Goal: Communication & Community: Answer question/provide support

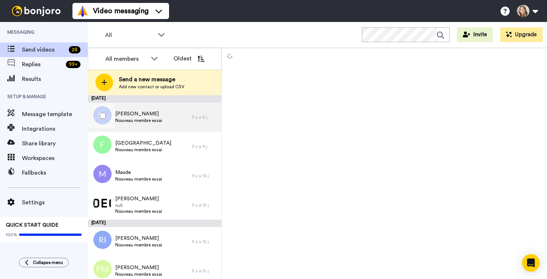
click at [173, 113] on div "Sophie Lapierre Nouveau membre essai" at bounding box center [140, 117] width 104 height 29
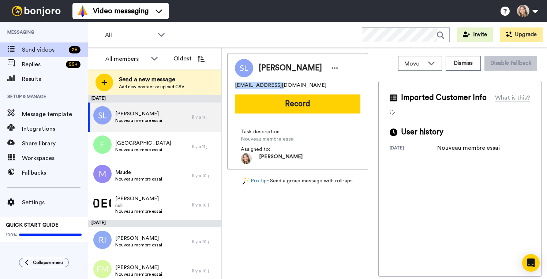
drag, startPoint x: 235, startPoint y: 86, endPoint x: 272, endPoint y: 85, distance: 37.0
click at [272, 85] on span "sophielapierre85@outlook.com" at bounding box center [281, 85] width 92 height 7
copy span "sophielapierre85"
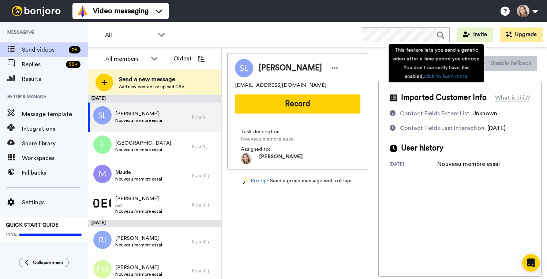
click at [466, 64] on div "This feature lets you send a generic video after a time period you choose. You …" at bounding box center [436, 63] width 95 height 38
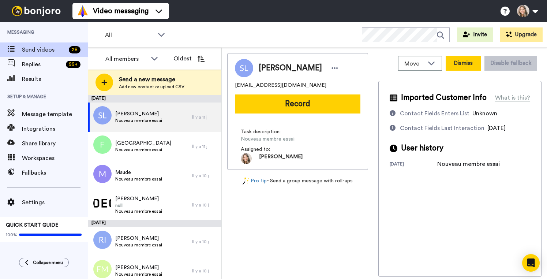
click at [474, 66] on button "Dismiss" at bounding box center [463, 63] width 35 height 15
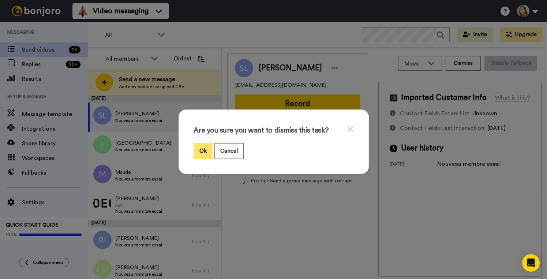
click at [203, 153] on button "Ok" at bounding box center [203, 151] width 19 height 16
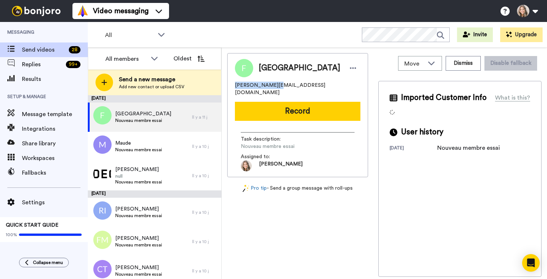
drag, startPoint x: 235, startPoint y: 85, endPoint x: 269, endPoint y: 85, distance: 34.0
click at [269, 85] on span "florence.phisel@gmail.com" at bounding box center [298, 89] width 126 height 15
copy span "florence.phisel"
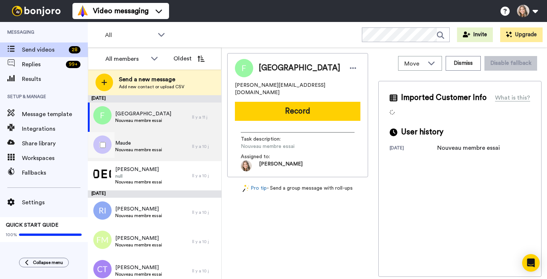
click at [175, 145] on div "Maude Nouveau membre essai" at bounding box center [140, 146] width 104 height 29
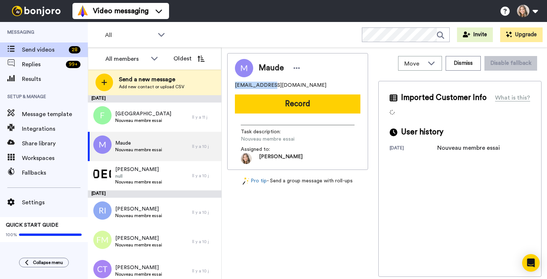
drag, startPoint x: 235, startPoint y: 86, endPoint x: 267, endPoint y: 86, distance: 31.9
click at [267, 86] on span "maudetrottier@hotmail.com" at bounding box center [281, 85] width 92 height 7
copy span "maudetrottier"
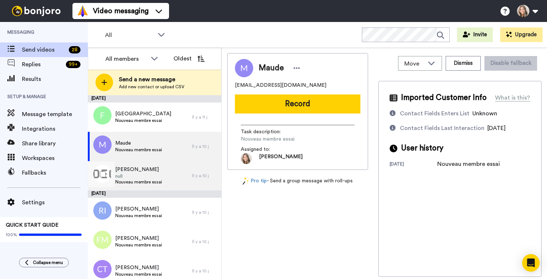
click at [171, 178] on div "Guy-Anne Varin null Nouveau membre essai" at bounding box center [140, 175] width 104 height 29
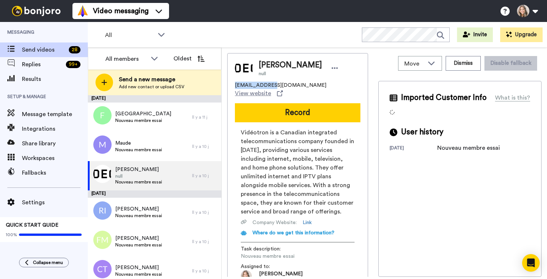
drag, startPoint x: 235, startPoint y: 86, endPoint x: 266, endPoint y: 87, distance: 30.4
click at [266, 87] on span "guyanne.varin@videotron.ca" at bounding box center [281, 85] width 92 height 7
copy span "guyanne.varin"
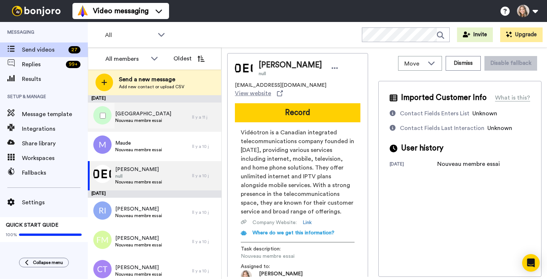
click at [176, 118] on div "Florence Nouveau membre essai" at bounding box center [140, 117] width 104 height 29
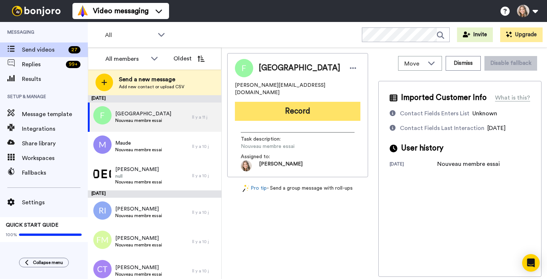
click at [284, 105] on button "Record" at bounding box center [298, 111] width 126 height 19
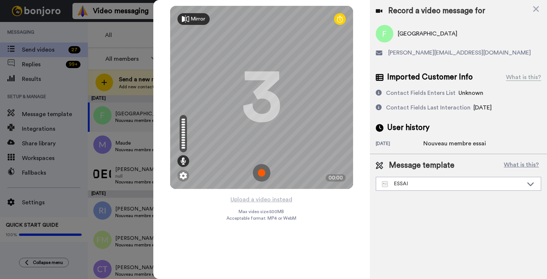
click at [261, 176] on img at bounding box center [262, 173] width 18 height 18
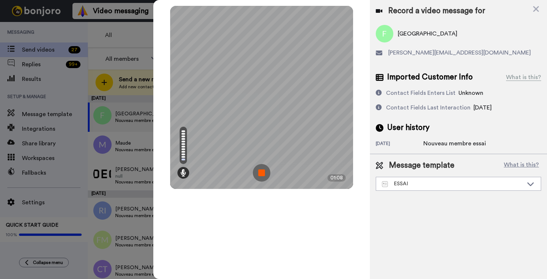
click at [261, 172] on img at bounding box center [262, 173] width 18 height 18
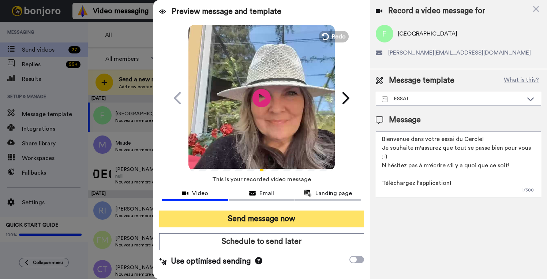
click at [257, 217] on button "Send message now" at bounding box center [261, 219] width 205 height 17
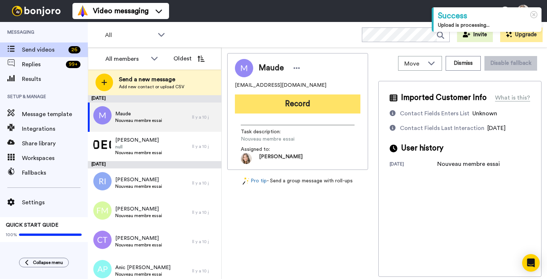
click at [284, 106] on button "Record" at bounding box center [298, 103] width 126 height 19
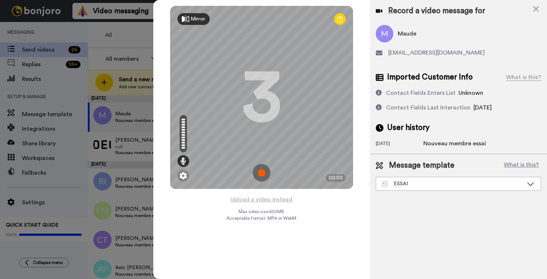
click at [259, 172] on img at bounding box center [262, 173] width 18 height 18
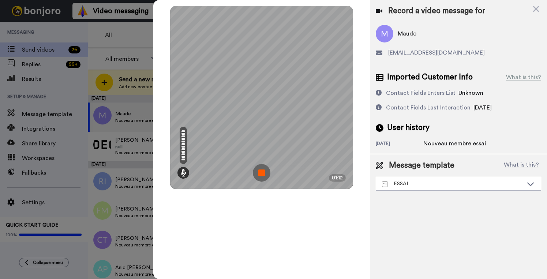
click at [261, 173] on img at bounding box center [262, 173] width 18 height 18
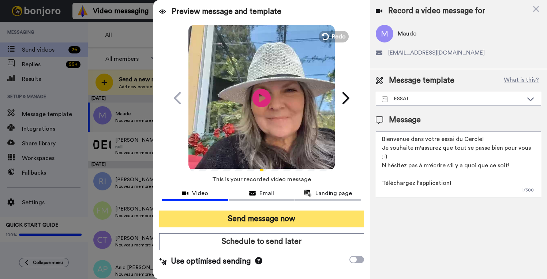
click at [273, 220] on button "Send message now" at bounding box center [261, 219] width 205 height 17
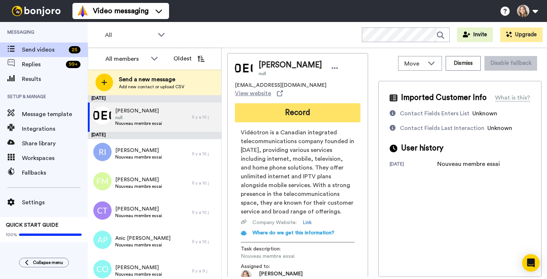
click at [308, 107] on button "Record" at bounding box center [298, 112] width 126 height 19
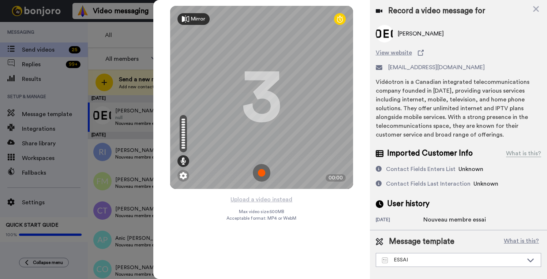
click at [261, 176] on img at bounding box center [262, 173] width 18 height 18
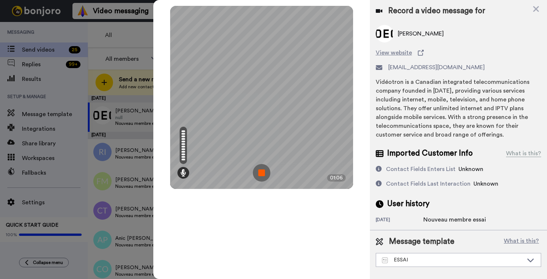
click at [261, 174] on img at bounding box center [262, 173] width 18 height 18
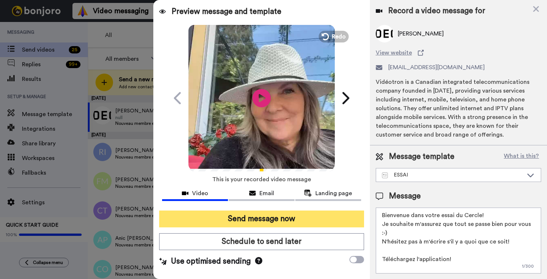
click at [269, 219] on button "Send message now" at bounding box center [261, 219] width 205 height 17
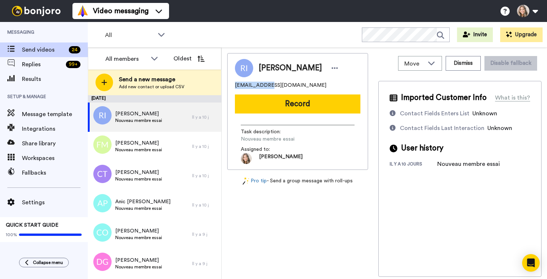
drag, startPoint x: 235, startPoint y: 87, endPoint x: 263, endPoint y: 85, distance: 28.3
click at [263, 85] on span "racheliqui24@gmail.com" at bounding box center [281, 85] width 92 height 7
copy span "racheliqui24"
click at [467, 63] on button "Dismiss" at bounding box center [463, 63] width 35 height 15
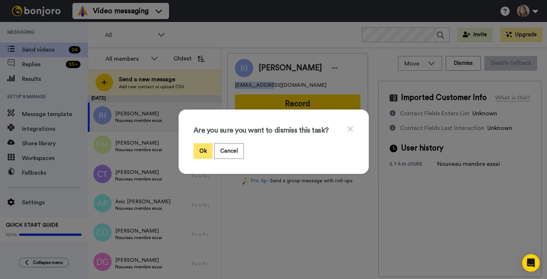
click at [200, 152] on button "Ok" at bounding box center [203, 151] width 19 height 16
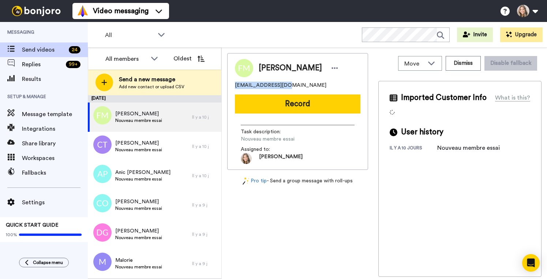
drag, startPoint x: 235, startPoint y: 85, endPoint x: 280, endPoint y: 85, distance: 45.4
click at [280, 85] on span "faustineoroscomora@gmail.com" at bounding box center [281, 85] width 92 height 7
copy span "faustineoroscomora"
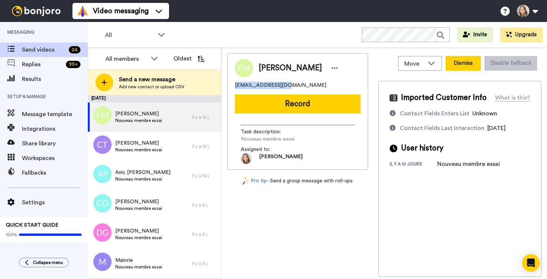
click at [467, 64] on button "Dismiss" at bounding box center [463, 63] width 35 height 15
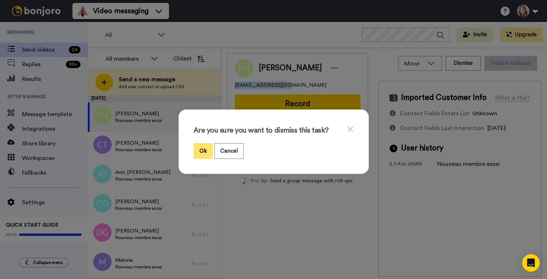
click at [204, 153] on button "Ok" at bounding box center [203, 151] width 19 height 16
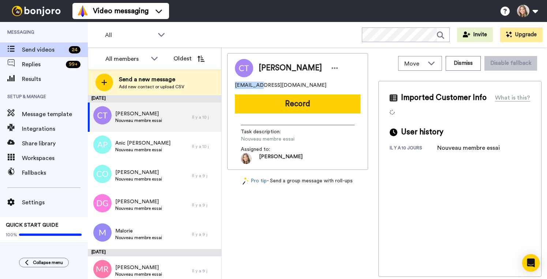
drag, startPoint x: 235, startPoint y: 85, endPoint x: 257, endPoint y: 86, distance: 21.6
click at [257, 86] on span "ctremblay@live.ca" at bounding box center [281, 85] width 92 height 7
copy span "ctremblay"
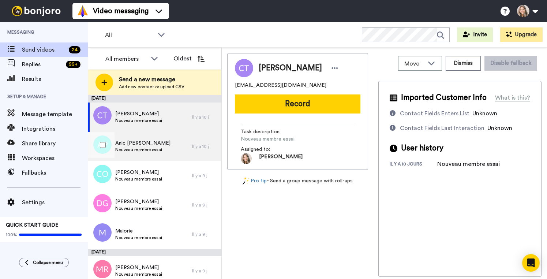
click at [175, 147] on div "Anic Proulx Nouveau membre essai" at bounding box center [140, 146] width 104 height 29
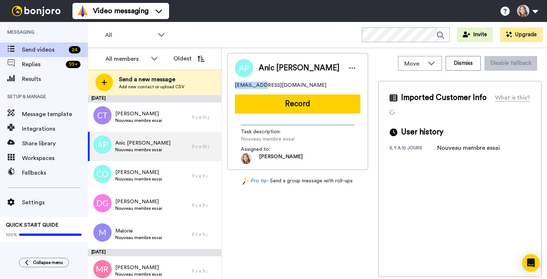
drag, startPoint x: 235, startPoint y: 86, endPoint x: 258, endPoint y: 86, distance: 23.1
click at [258, 86] on span "[EMAIL_ADDRESS][DOMAIN_NAME]" at bounding box center [281, 85] width 92 height 7
copy span "proulxanic"
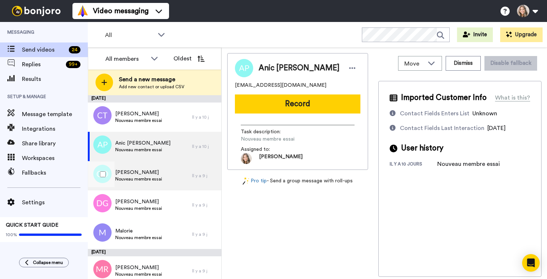
click at [175, 179] on div "Chantal Otis Nouveau membre essai" at bounding box center [140, 175] width 104 height 29
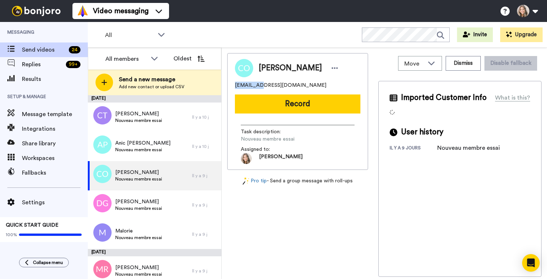
drag, startPoint x: 235, startPoint y: 85, endPoint x: 258, endPoint y: 85, distance: 23.1
click at [258, 85] on span "chatouxox@gmail.com" at bounding box center [281, 85] width 92 height 7
copy span "chatouxox"
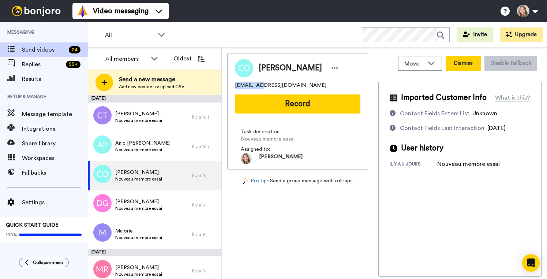
click at [469, 62] on button "Dismiss" at bounding box center [463, 63] width 35 height 15
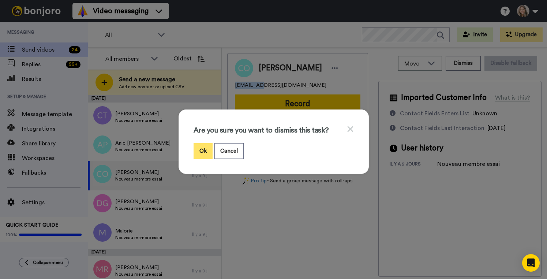
click at [203, 151] on button "Ok" at bounding box center [203, 151] width 19 height 16
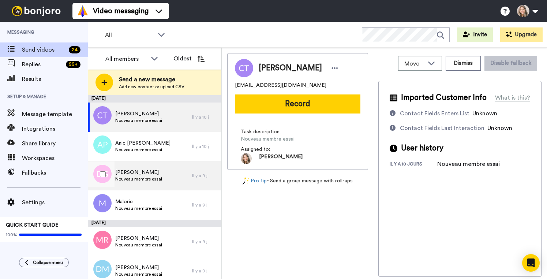
click at [174, 173] on div "Deborah Givelet Nouveau membre essai" at bounding box center [140, 175] width 104 height 29
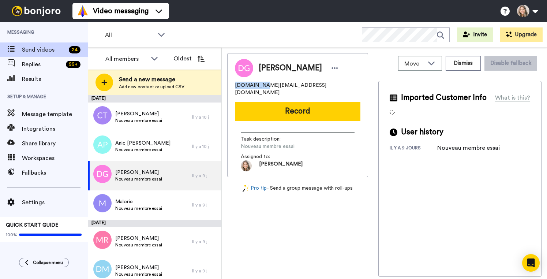
drag, startPoint x: 235, startPoint y: 86, endPoint x: 263, endPoint y: 86, distance: 27.5
click at [263, 86] on span "ddc.makeup@gmail.com" at bounding box center [298, 89] width 126 height 15
copy span "ddc.makeup"
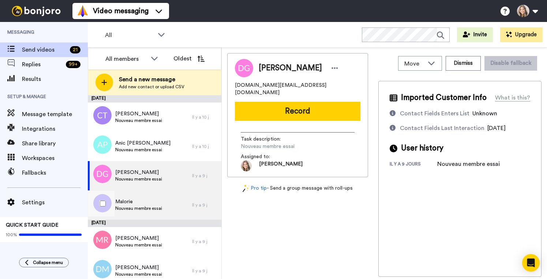
click at [176, 205] on div "Malorie Nouveau membre essai" at bounding box center [140, 204] width 104 height 29
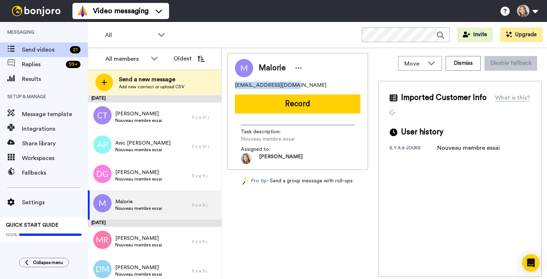
drag, startPoint x: 236, startPoint y: 86, endPoint x: 285, endPoint y: 86, distance: 49.1
click at [285, 86] on span "angedivinetherapeute@gmail.com" at bounding box center [281, 85] width 92 height 7
copy span "angedivinetherapeute"
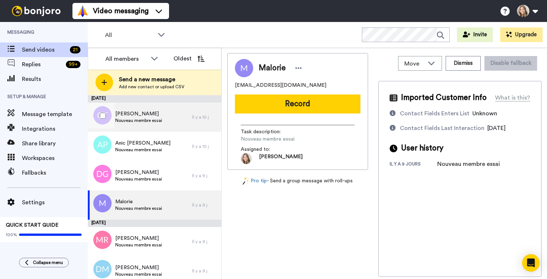
click at [175, 117] on div "Chantale Tremblay Nouveau membre essai" at bounding box center [140, 117] width 104 height 29
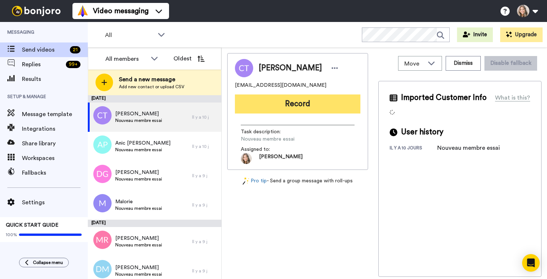
click at [276, 105] on button "Record" at bounding box center [298, 103] width 126 height 19
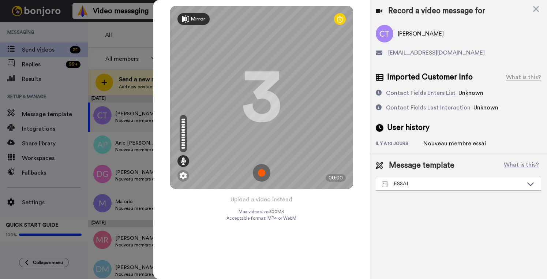
click at [261, 174] on img at bounding box center [262, 173] width 18 height 18
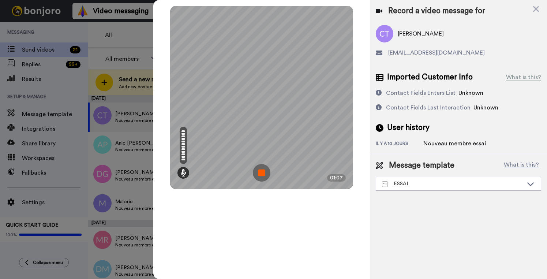
click at [261, 173] on img at bounding box center [262, 173] width 18 height 18
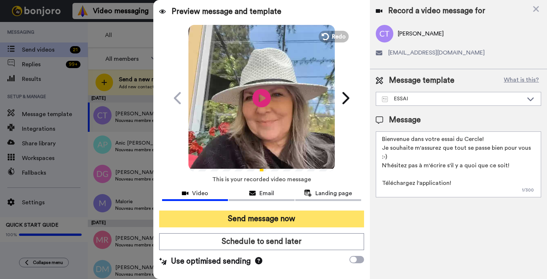
click at [271, 218] on button "Send message now" at bounding box center [261, 219] width 205 height 17
